Goal: Task Accomplishment & Management: Manage account settings

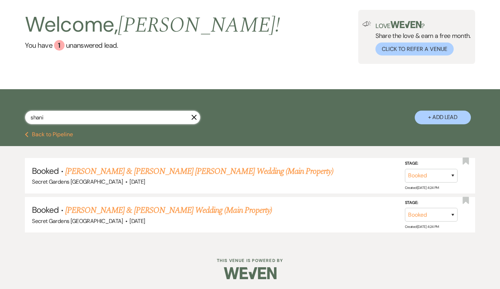
drag, startPoint x: 130, startPoint y: 115, endPoint x: 48, endPoint y: 109, distance: 81.9
click at [48, 109] on div "shani X + Add Lead" at bounding box center [250, 111] width 500 height 37
type input "s"
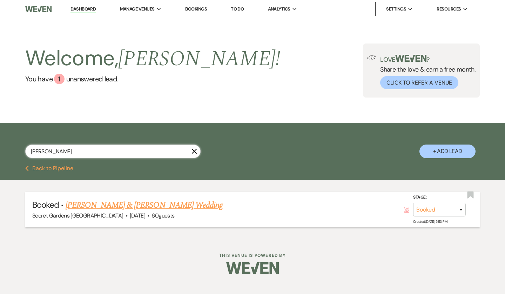
type input "[PERSON_NAME]"
click at [123, 205] on link "[PERSON_NAME] & [PERSON_NAME] Wedding" at bounding box center [144, 205] width 157 height 13
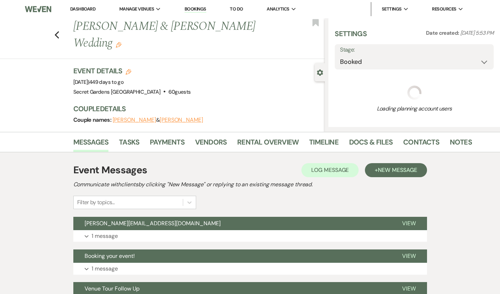
select select "19"
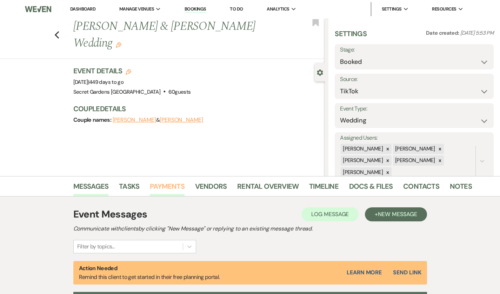
click at [150, 184] on link "Payments" at bounding box center [167, 188] width 35 height 15
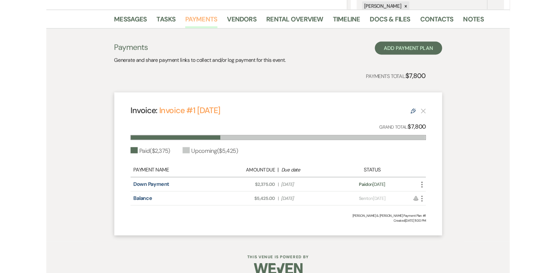
scroll to position [166, 0]
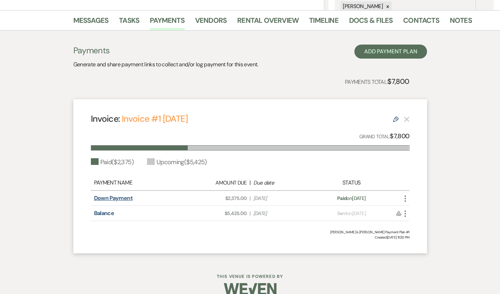
click at [100, 200] on link "Down Payment" at bounding box center [113, 197] width 39 height 7
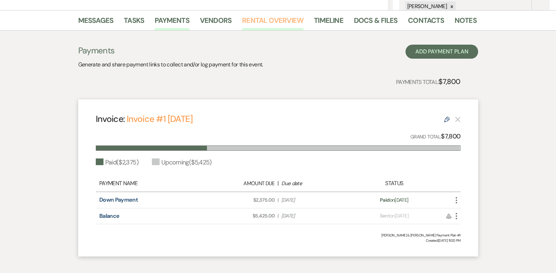
click at [295, 21] on link "Rental Overview" at bounding box center [272, 22] width 61 height 15
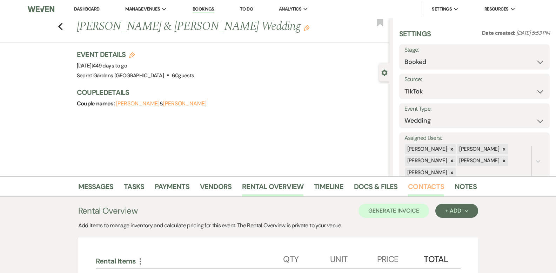
click at [416, 187] on link "Contacts" at bounding box center [426, 188] width 36 height 15
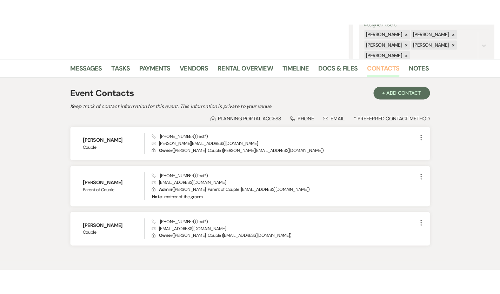
scroll to position [139, 0]
